Goal: Task Accomplishment & Management: Complete application form

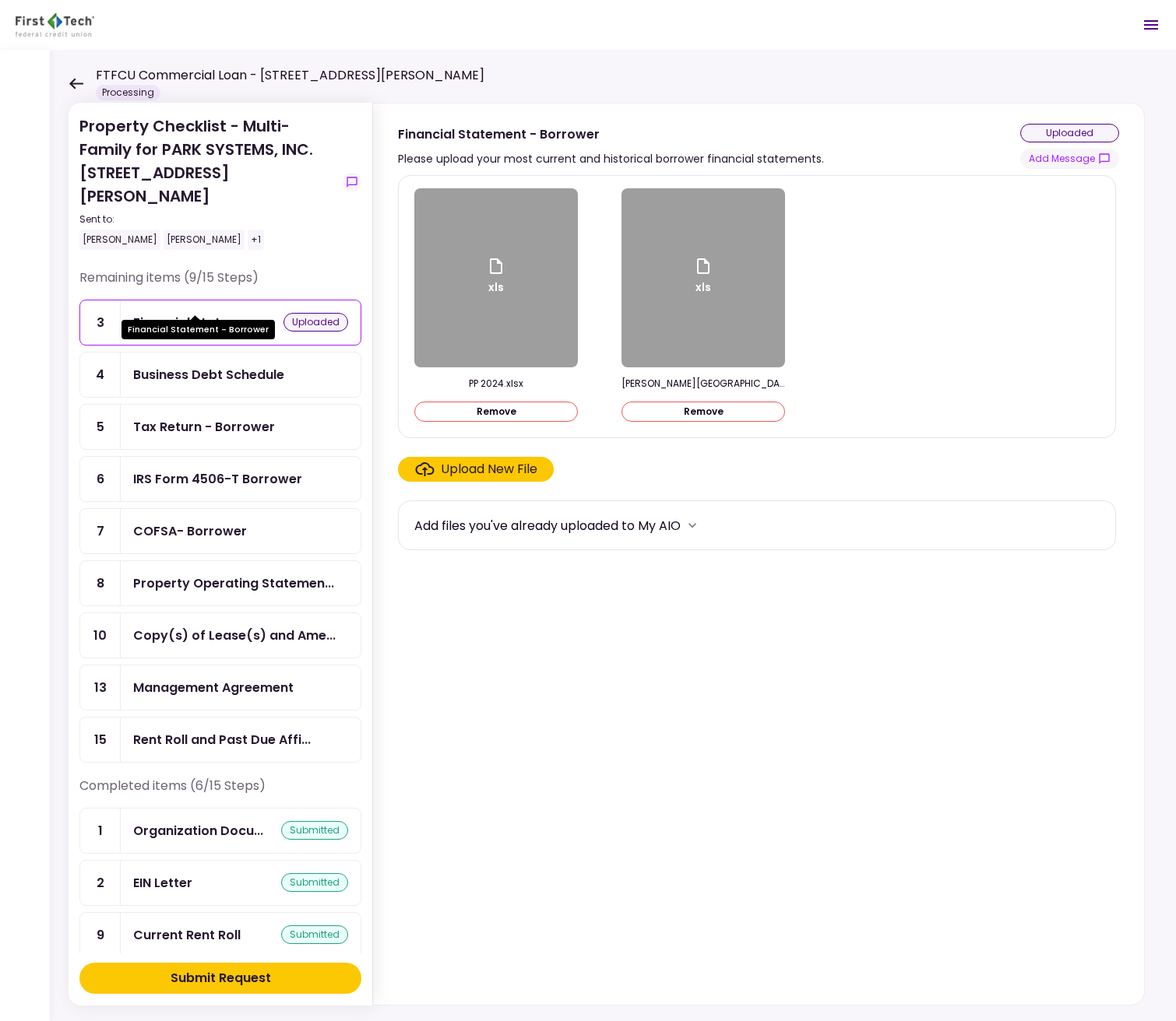
click at [188, 313] on div "Financial Stateme..." at bounding box center [195, 323] width 125 height 19
click at [493, 477] on div "Upload New File" at bounding box center [488, 469] width 96 height 18
click at [0, 0] on input "Upload New File" at bounding box center [0, 0] width 0 height 0
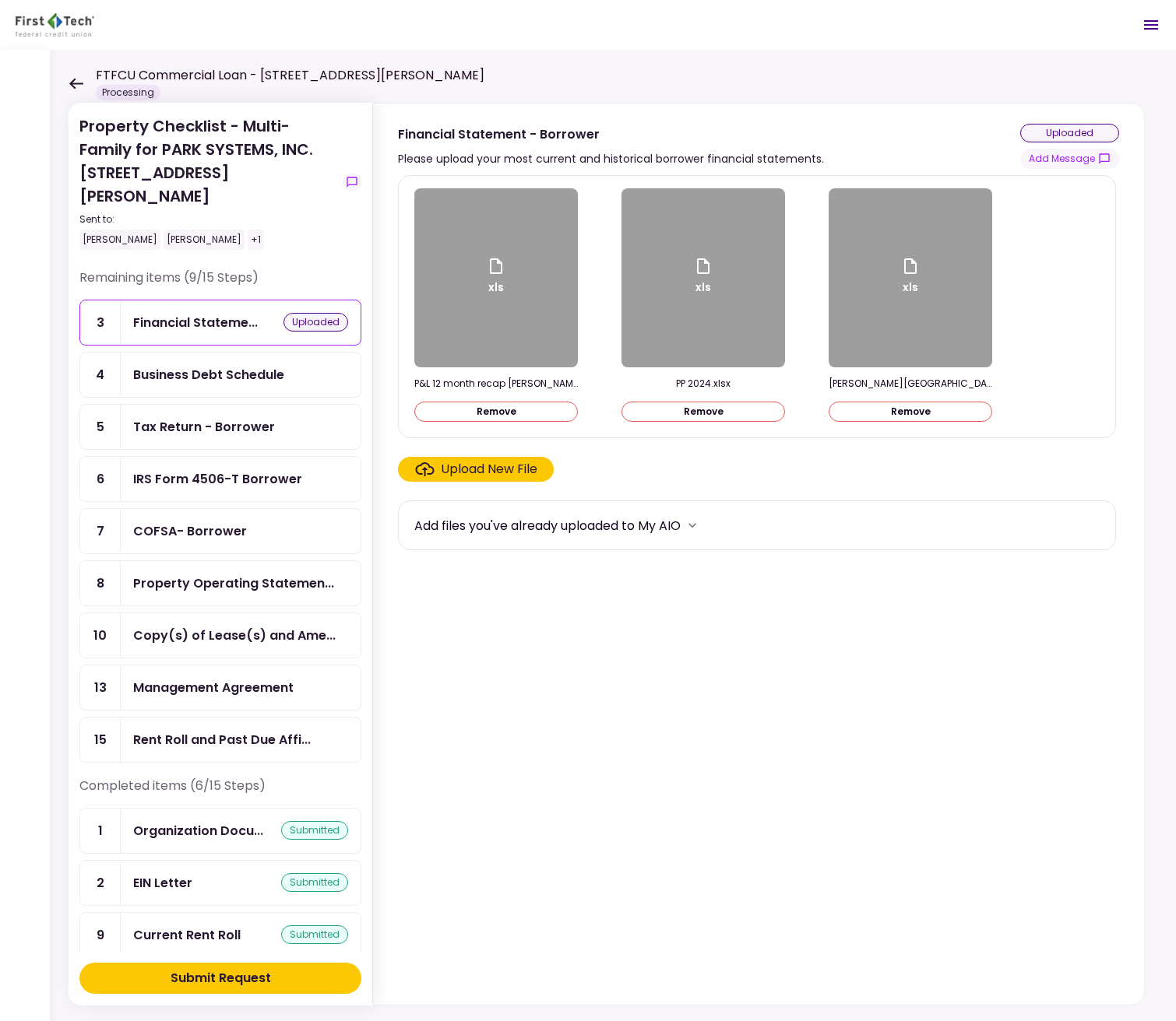
click at [203, 983] on div "Submit Request" at bounding box center [220, 978] width 100 height 18
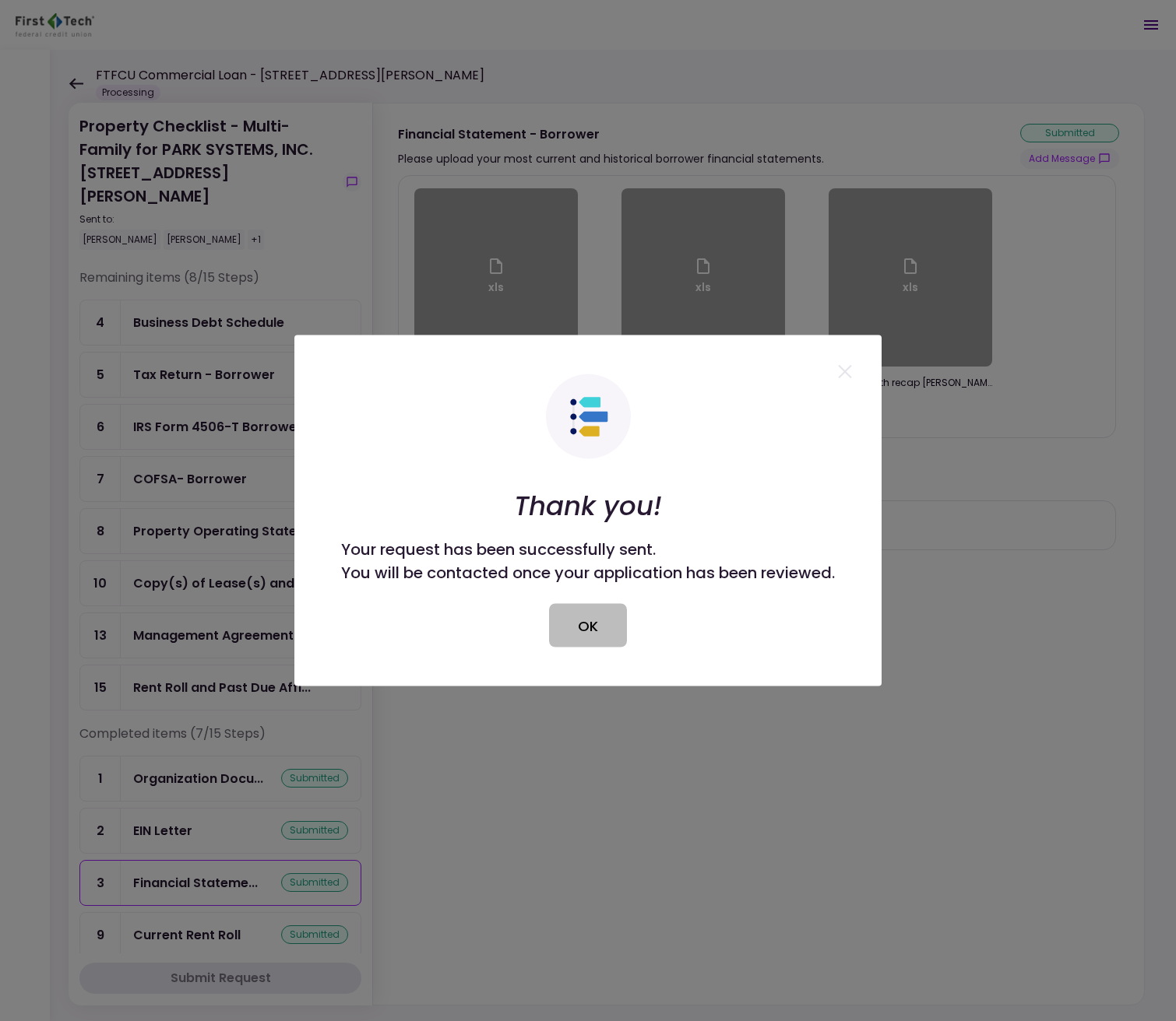
click at [600, 637] on button "OK" at bounding box center [588, 625] width 78 height 43
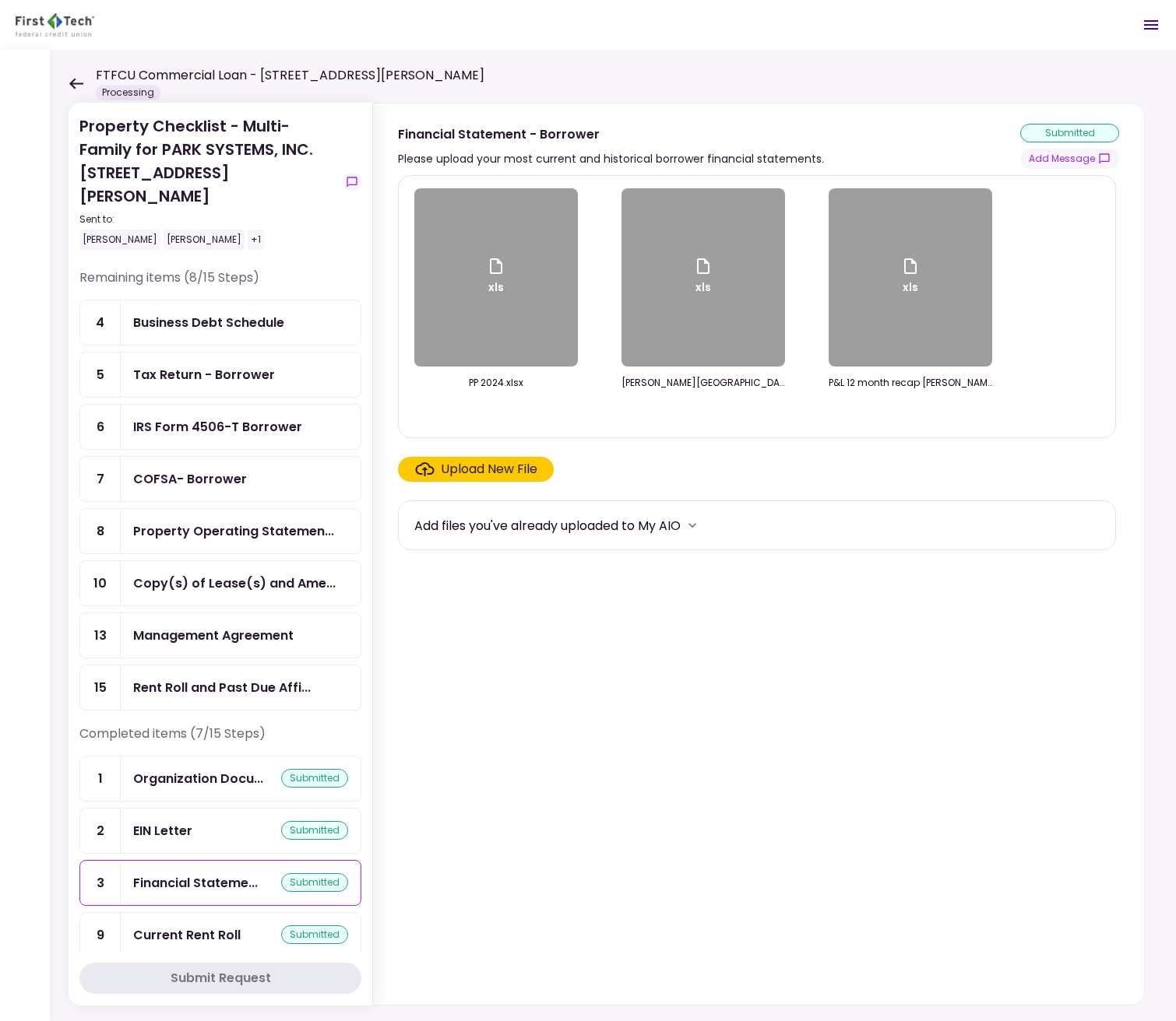
click at [641, 746] on section "xls PP 2024.xlsx xls Pearce Point June 2025 T12 - sent to FT.xlsx xls P&L 12 mo…" at bounding box center [759, 586] width 721 height 824
